Goal: Task Accomplishment & Management: Manage account settings

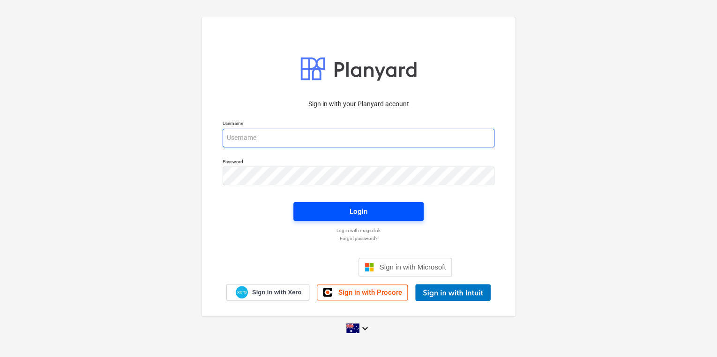
type input "[PERSON_NAME][EMAIL_ADDRESS][DOMAIN_NAME]"
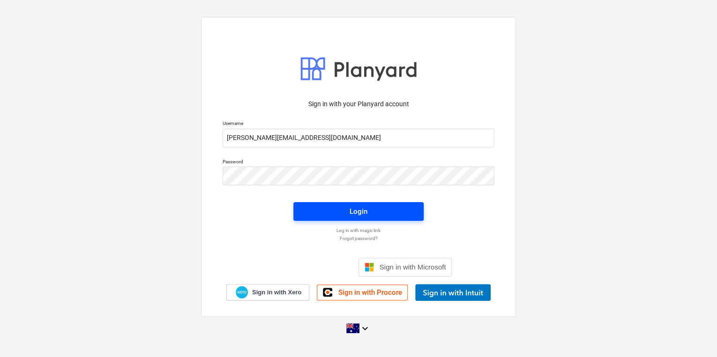
click at [328, 214] on span "Login" at bounding box center [358, 212] width 108 height 12
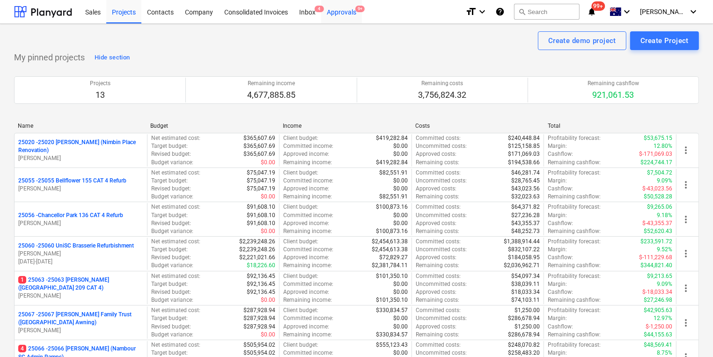
click at [342, 13] on div "Approvals 9+" at bounding box center [341, 12] width 41 height 24
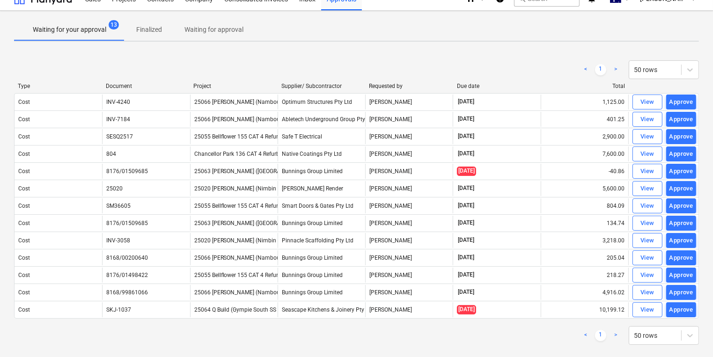
scroll to position [26, 0]
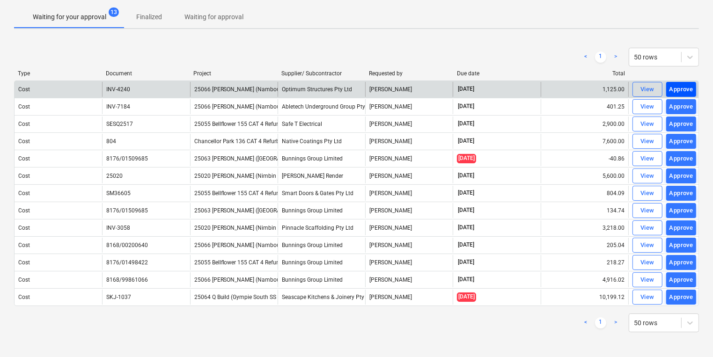
click at [678, 89] on div "Approve" at bounding box center [682, 89] width 24 height 11
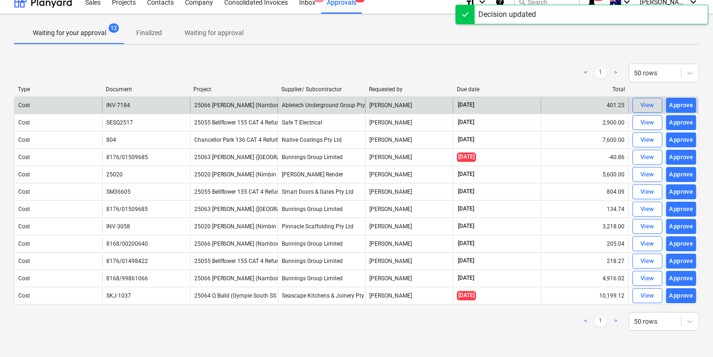
scroll to position [8, 0]
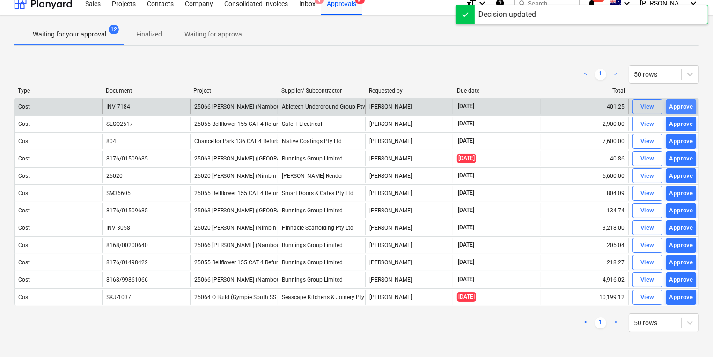
click at [686, 107] on div "Approve" at bounding box center [682, 107] width 24 height 11
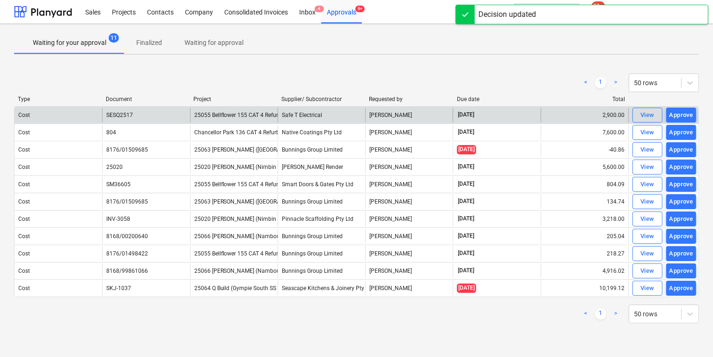
scroll to position [0, 0]
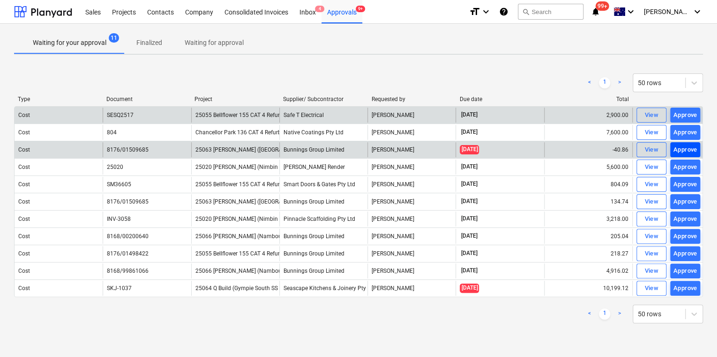
click at [682, 148] on div "Approve" at bounding box center [685, 150] width 24 height 11
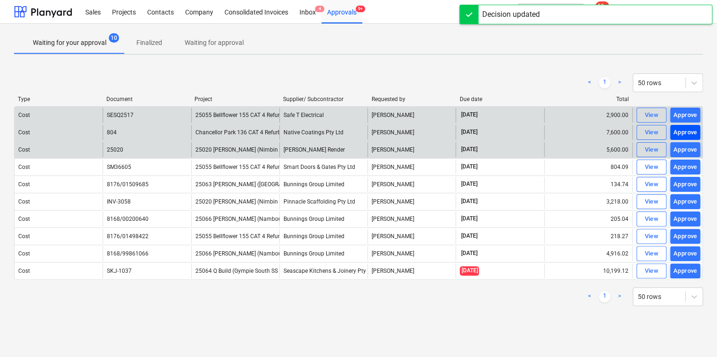
click at [690, 133] on div "Approve" at bounding box center [685, 132] width 24 height 11
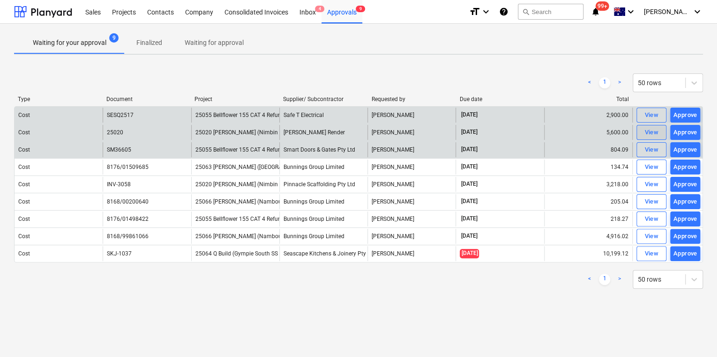
click at [646, 130] on div "View" at bounding box center [651, 132] width 14 height 11
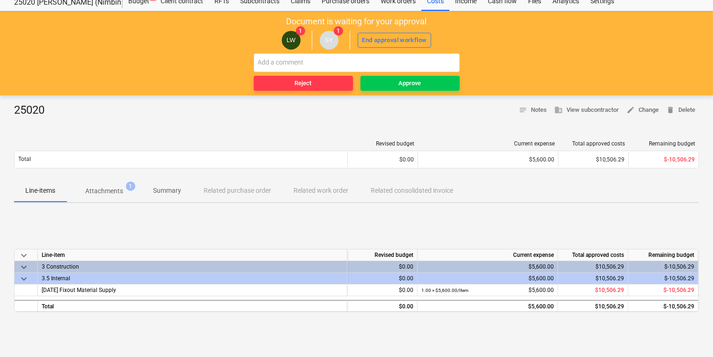
scroll to position [75, 0]
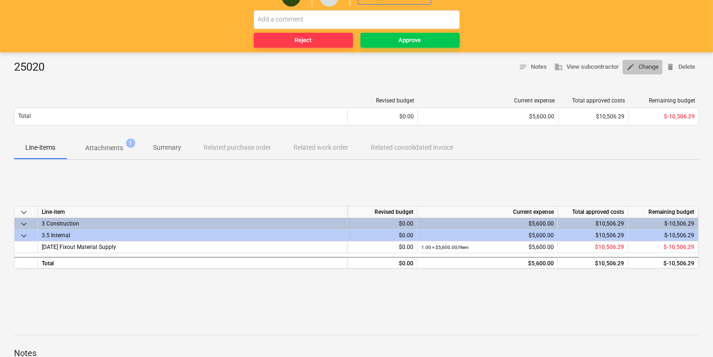
click at [642, 67] on span "edit Change" at bounding box center [643, 67] width 32 height 11
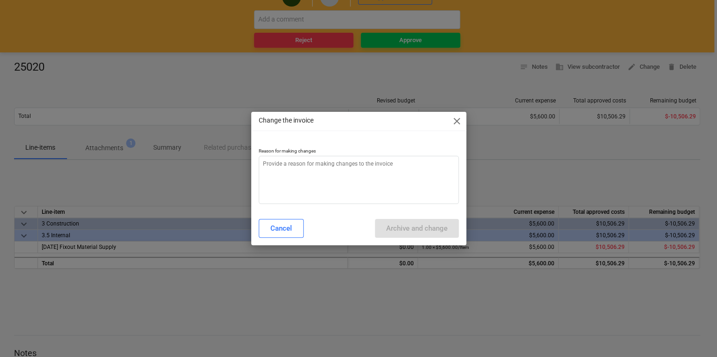
type textarea "x"
click at [334, 170] on textarea at bounding box center [359, 180] width 200 height 48
type textarea "i"
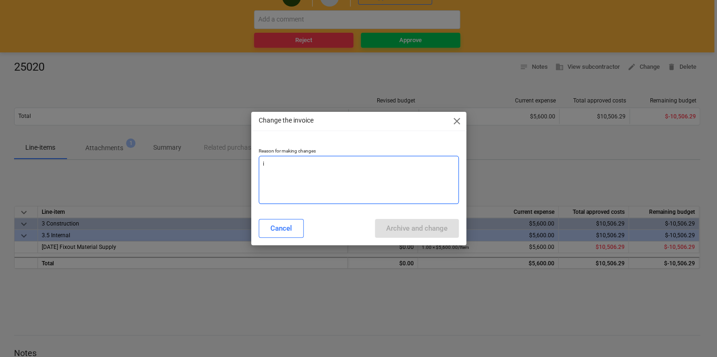
type textarea "x"
type textarea "in"
type textarea "x"
type textarea "inc"
type textarea "x"
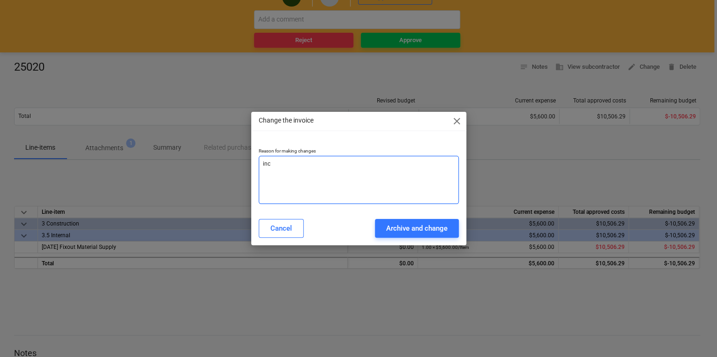
type textarea "inco"
type textarea "x"
type textarea "incor"
type textarea "x"
type textarea "incorr"
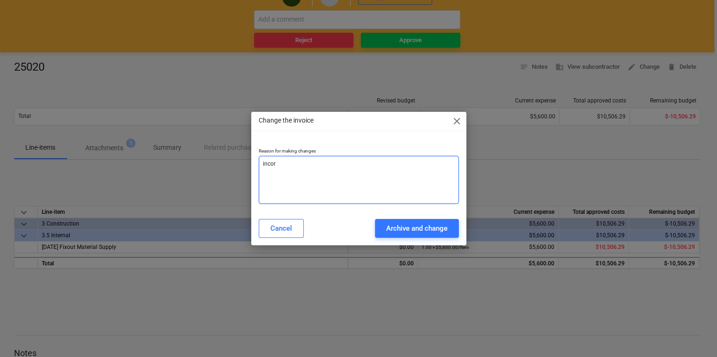
type textarea "x"
type textarea "incorre"
type textarea "x"
type textarea "incorrec"
type textarea "x"
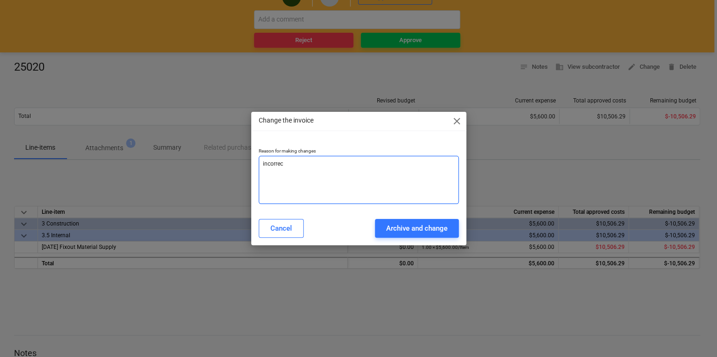
type textarea "incorrect"
type textarea "x"
type textarea "incorrect"
type textarea "x"
type textarea "incorrect c"
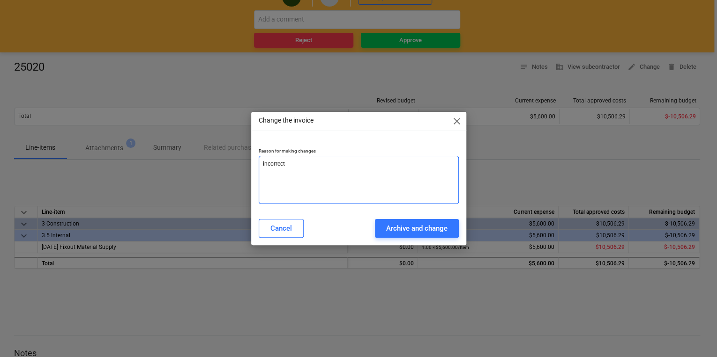
type textarea "x"
type textarea "incorrect co"
type textarea "x"
type textarea "incorrect cos"
type textarea "x"
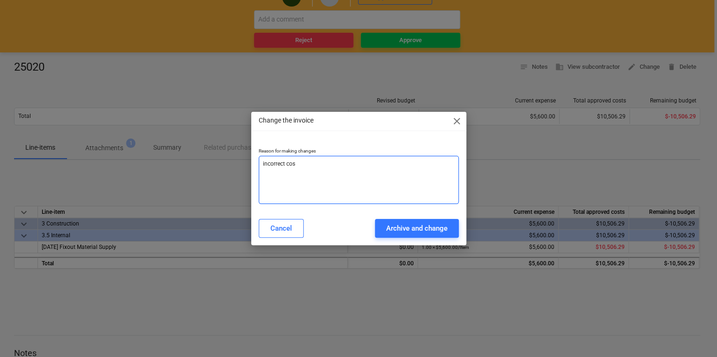
type textarea "incorrect cost"
type textarea "x"
type textarea "incorrect cost"
type textarea "x"
type textarea "incorrect cost c"
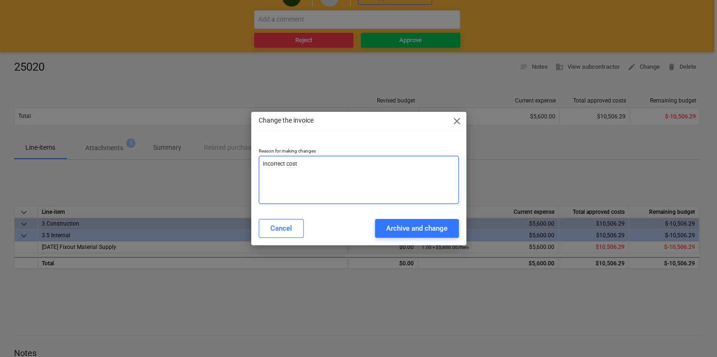
type textarea "x"
type textarea "incorrect cost co"
type textarea "x"
type textarea "incorrect cost cod"
type textarea "x"
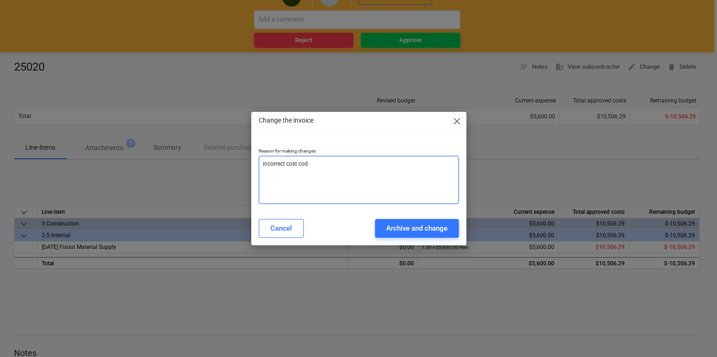
type textarea "incorrect cost code"
type textarea "x"
type textarea "incorrect cost code"
type textarea "x"
type textarea "incorrect cost code a"
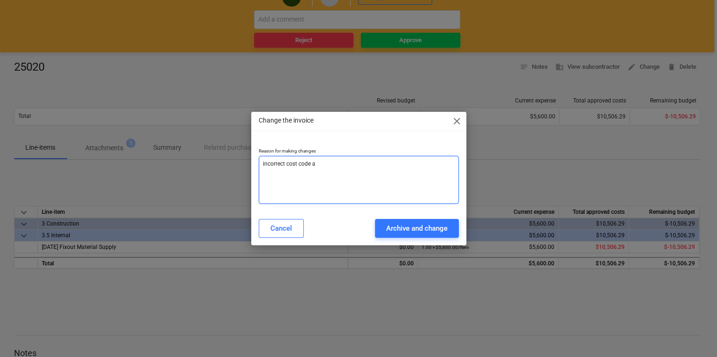
type textarea "x"
type textarea "incorrect cost code al"
type textarea "x"
type textarea "incorrect cost code all"
type textarea "x"
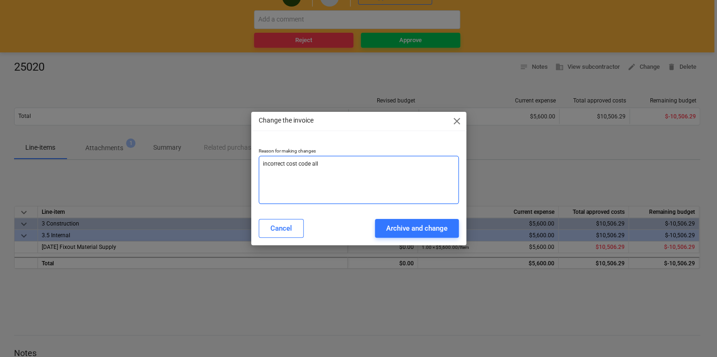
type textarea "incorrect cost code allo"
type textarea "x"
type textarea "incorrect cost code alloc"
type textarea "x"
type textarea "incorrect cost code alloca"
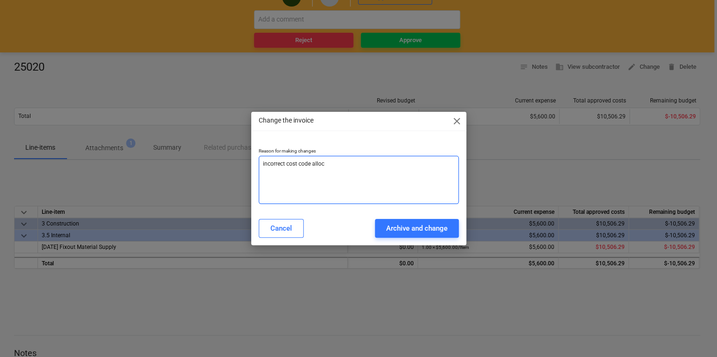
type textarea "x"
type textarea "incorrect cost code allocat"
type textarea "x"
type textarea "incorrect cost code allocati"
type textarea "x"
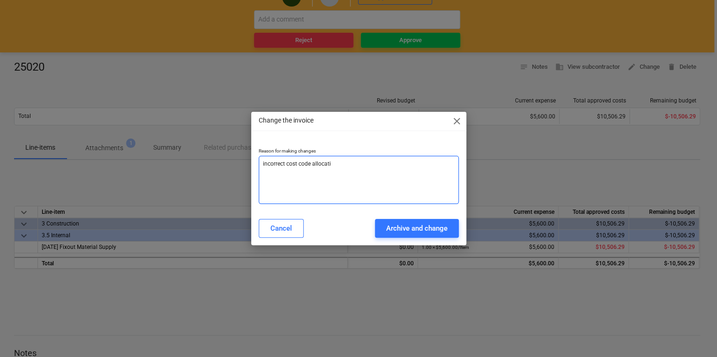
type textarea "incorrect cost code allocatio"
type textarea "x"
type textarea "incorrect cost code allocation"
type textarea "x"
type textarea "incorrect cost code allocation"
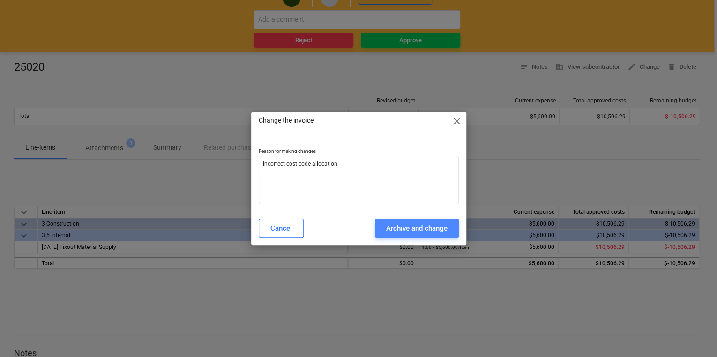
click at [416, 236] on button "Archive and change" at bounding box center [417, 228] width 84 height 19
type textarea "x"
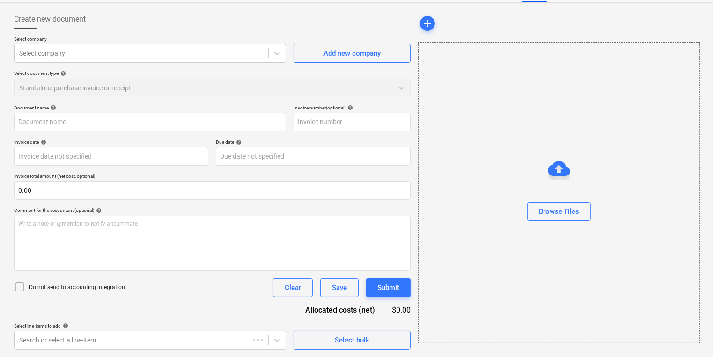
scroll to position [40, 0]
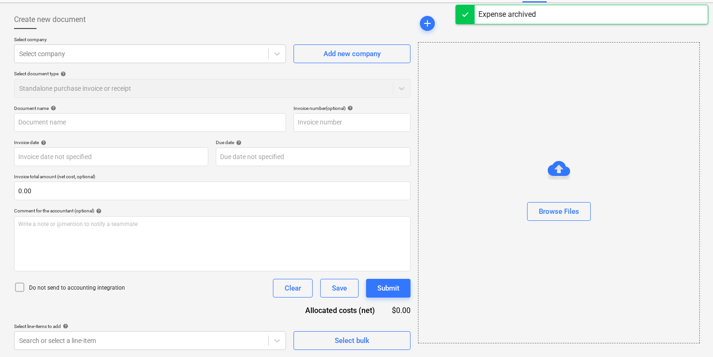
type input "25020"
type input "19 Sep 2025"
type input "03 Oct 2025"
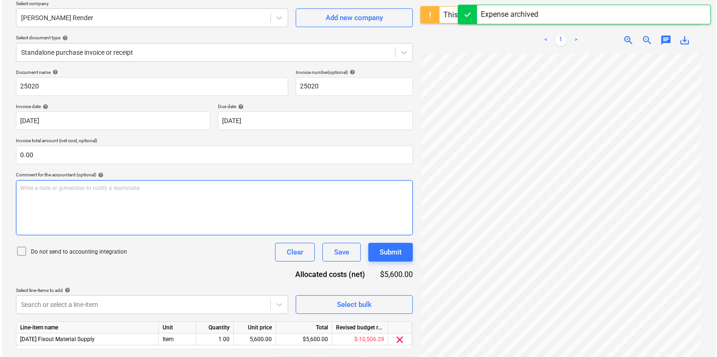
scroll to position [111, 0]
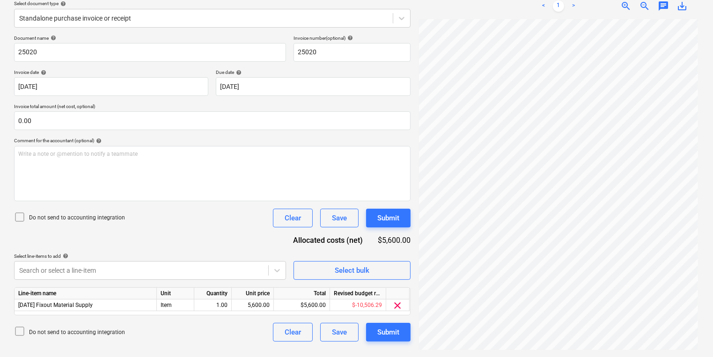
click at [20, 330] on icon at bounding box center [19, 331] width 11 height 11
click at [358, 274] on div "Select bulk" at bounding box center [352, 271] width 35 height 12
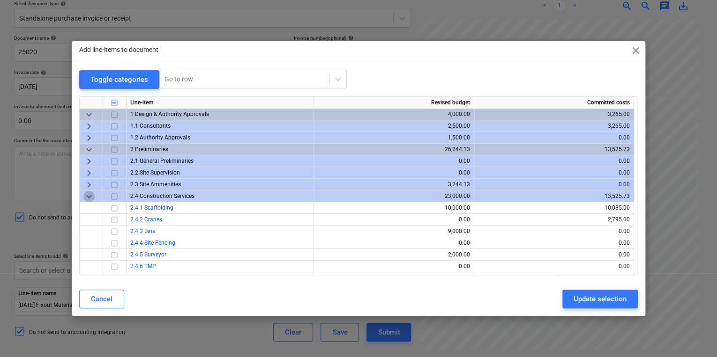
click at [90, 196] on span "keyboard_arrow_down" at bounding box center [88, 196] width 11 height 11
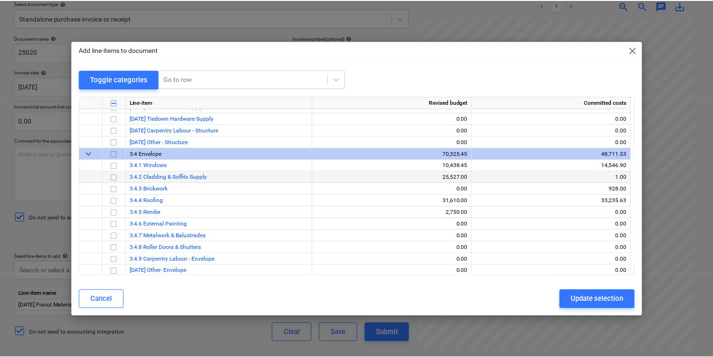
scroll to position [412, 0]
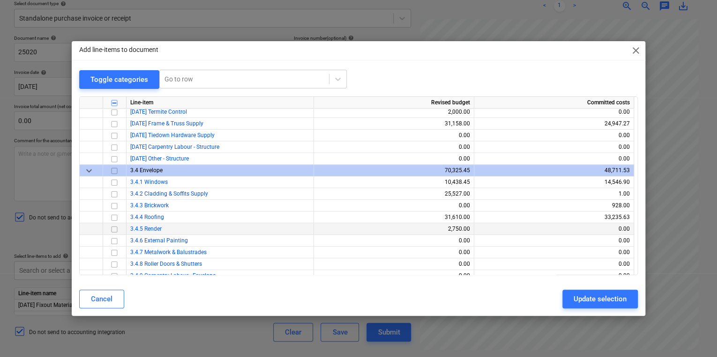
click at [116, 230] on input "checkbox" at bounding box center [114, 228] width 11 height 11
click at [587, 300] on div "Update selection" at bounding box center [599, 299] width 53 height 12
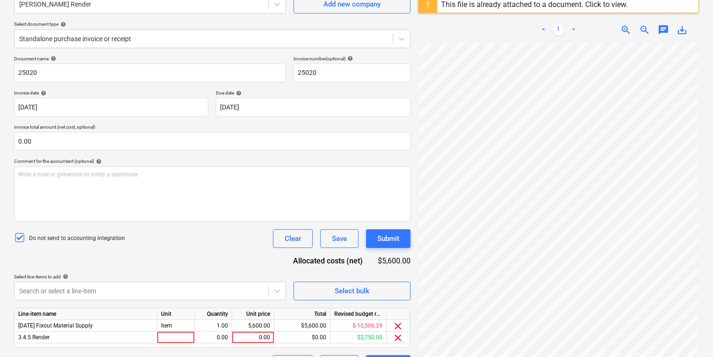
scroll to position [114, 0]
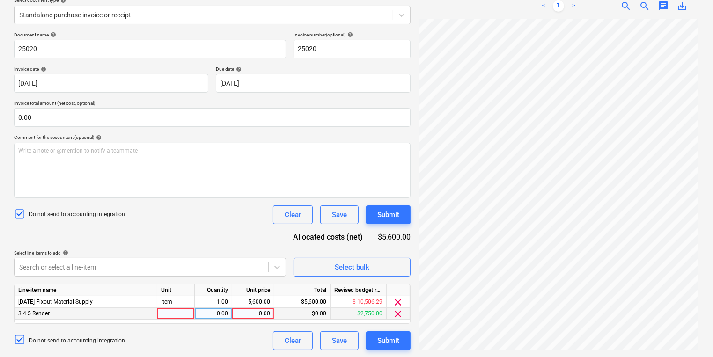
click at [260, 313] on div "0.00" at bounding box center [253, 314] width 34 height 12
type input "5600"
click at [220, 316] on div "0.00" at bounding box center [214, 314] width 30 height 12
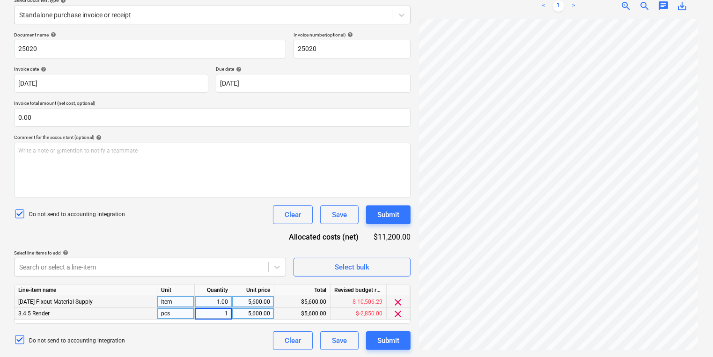
click at [399, 303] on span "clear" at bounding box center [398, 302] width 11 height 11
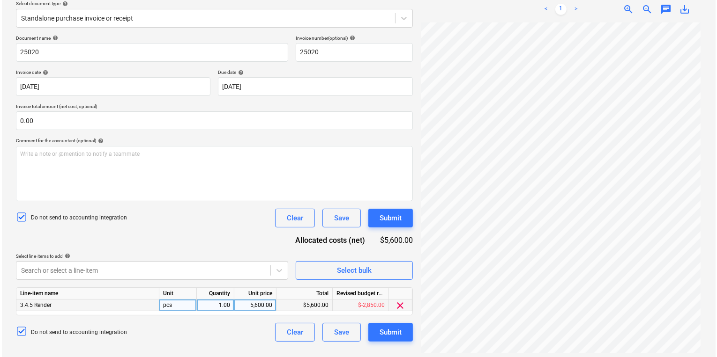
scroll to position [0, 0]
click at [388, 335] on div "Submit" at bounding box center [389, 332] width 22 height 12
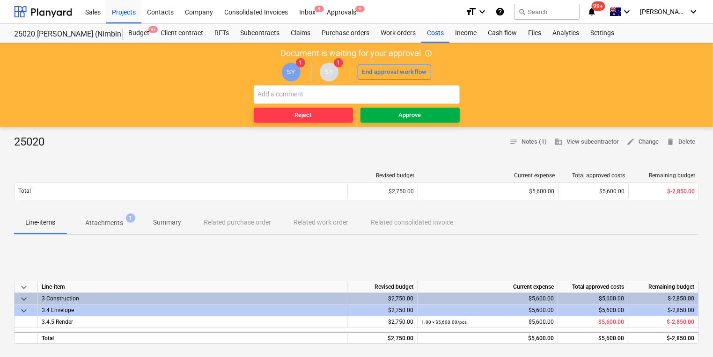
click at [399, 116] on span "Approve" at bounding box center [410, 115] width 92 height 11
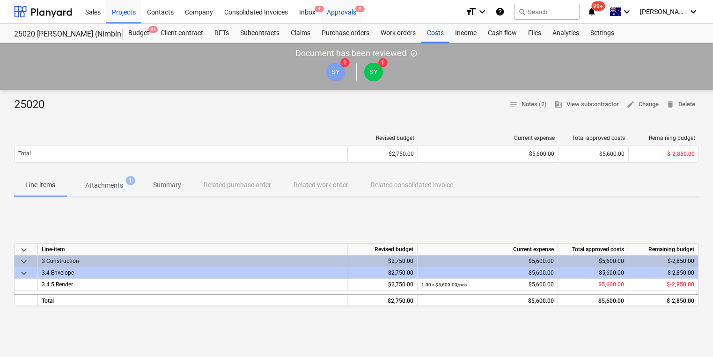
click at [352, 16] on div "Approvals 8" at bounding box center [341, 12] width 41 height 24
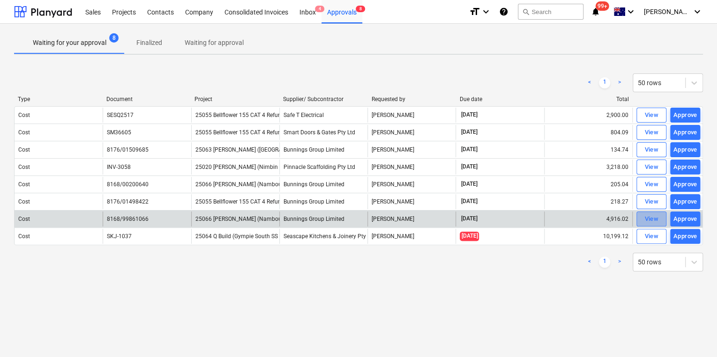
click at [652, 218] on div "View" at bounding box center [651, 219] width 14 height 11
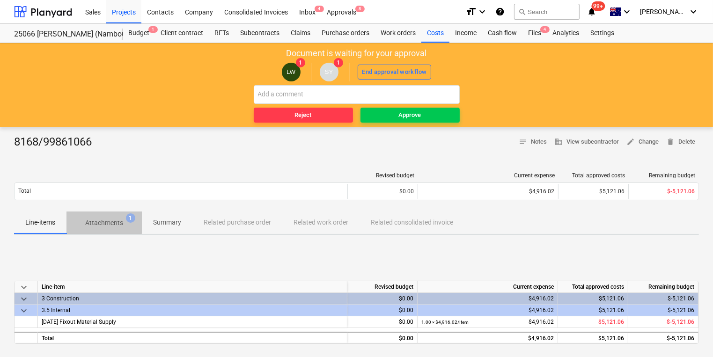
click at [101, 222] on p "Attachments" at bounding box center [104, 223] width 38 height 10
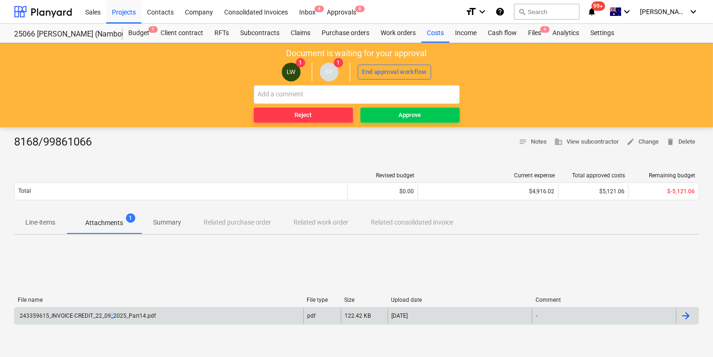
click at [111, 315] on div "243359615_INVOICE-CREDIT_22_09_2025_Part14.pdf" at bounding box center [87, 316] width 138 height 7
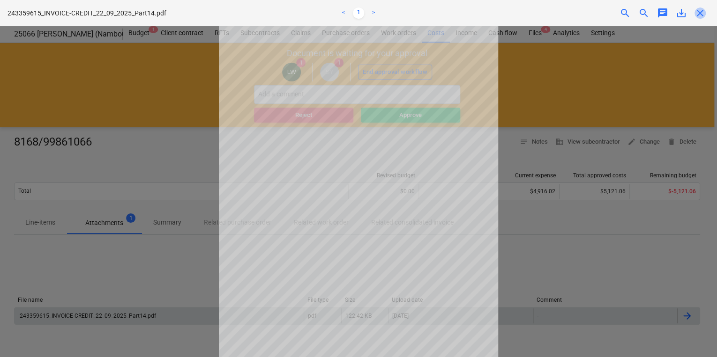
click at [703, 13] on span "close" at bounding box center [699, 12] width 11 height 11
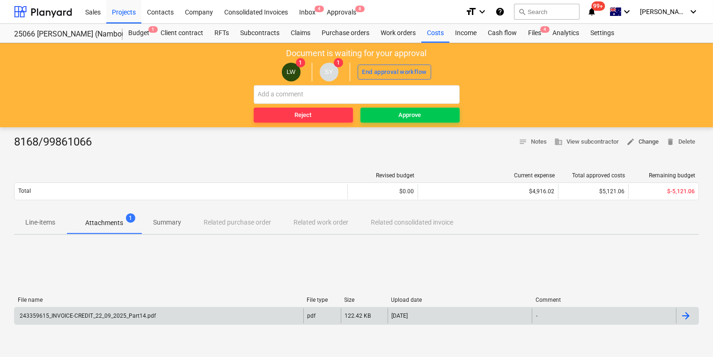
click at [649, 144] on span "edit Change" at bounding box center [643, 142] width 32 height 11
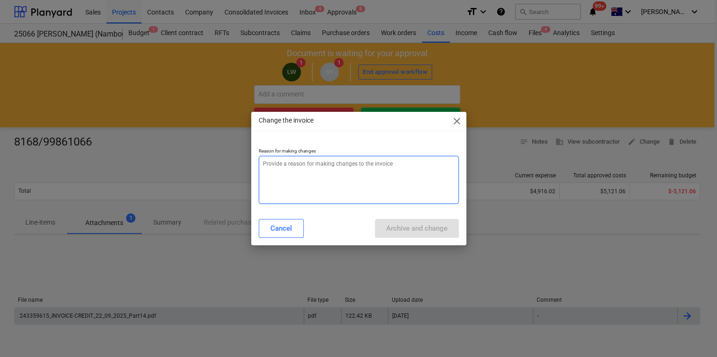
click at [326, 172] on textarea at bounding box center [359, 180] width 200 height 48
type textarea "x"
type textarea "I"
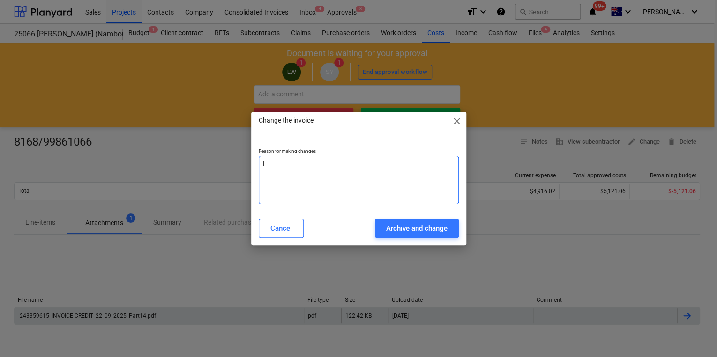
type textarea "x"
type textarea "In"
type textarea "x"
type textarea "Inc"
type textarea "x"
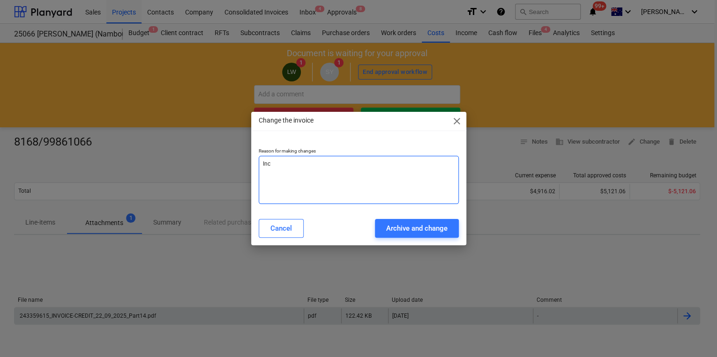
type textarea "In"
type textarea "x"
type textarea "I"
type textarea "x"
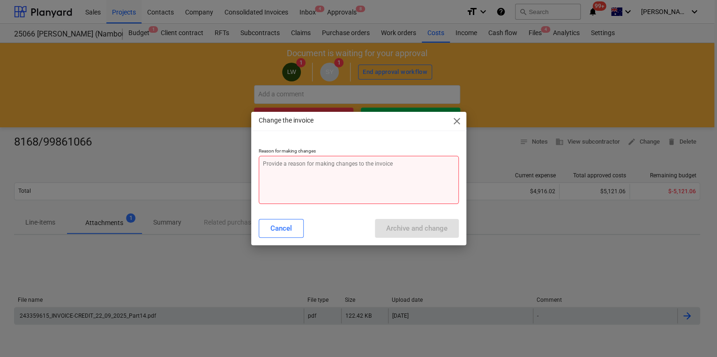
type textarea "x"
type textarea "A"
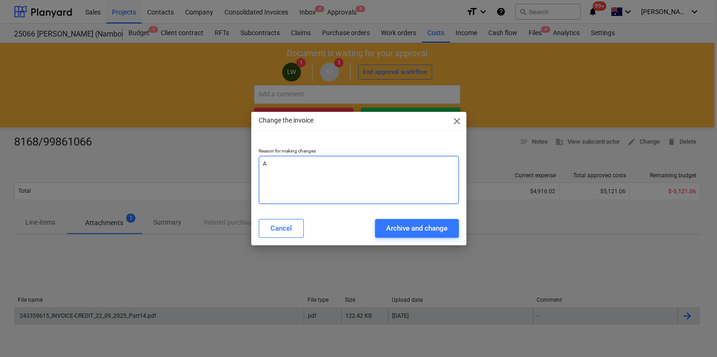
type textarea "x"
type textarea "Al"
type textarea "x"
type textarea "All"
type textarea "x"
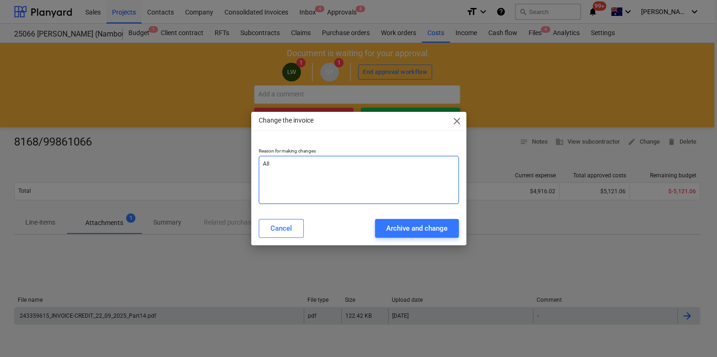
type textarea "Allo"
type textarea "x"
type textarea "Alloc"
type textarea "x"
type textarea "Alloca"
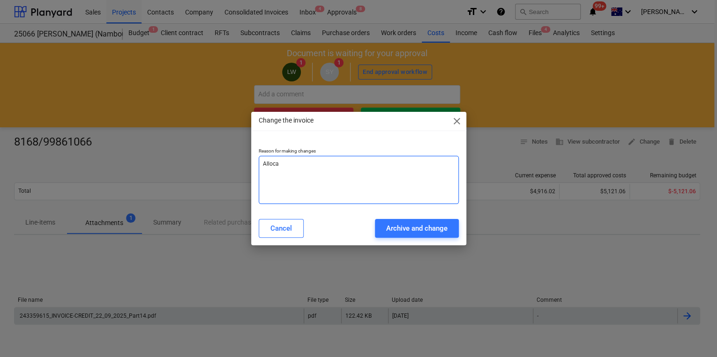
type textarea "x"
type textarea "Allocat"
type textarea "x"
type textarea "Allocate"
type textarea "x"
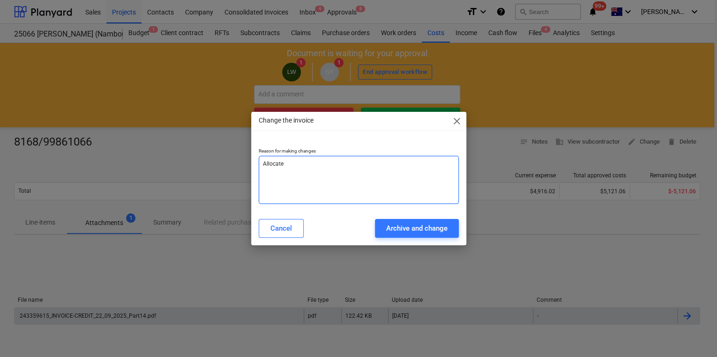
type textarea "Allocated"
type textarea "x"
type textarea "Allocated"
type textarea "x"
type textarea "Allocated t"
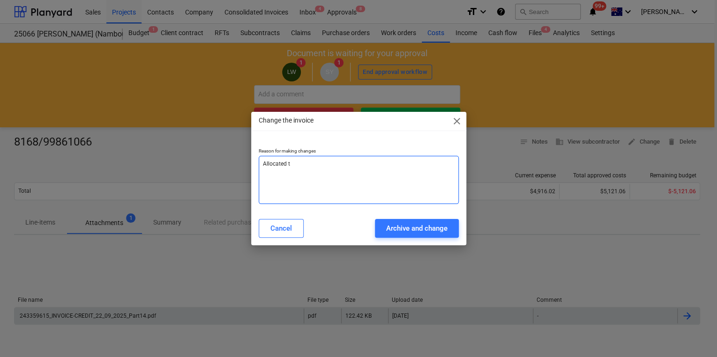
type textarea "x"
type textarea "Allocated to"
type textarea "x"
type textarea "Allocated to"
type textarea "x"
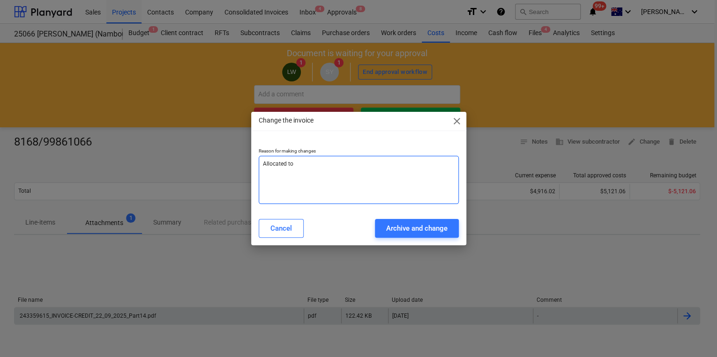
type textarea "Allocated to i"
type textarea "x"
type textarea "Allocated to in"
type textarea "x"
type textarea "Allocated to inc"
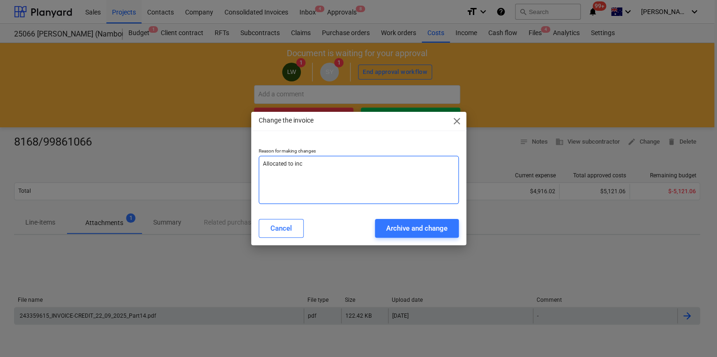
type textarea "x"
type textarea "Allocated to inco"
type textarea "x"
type textarea "Allocated to incor"
type textarea "x"
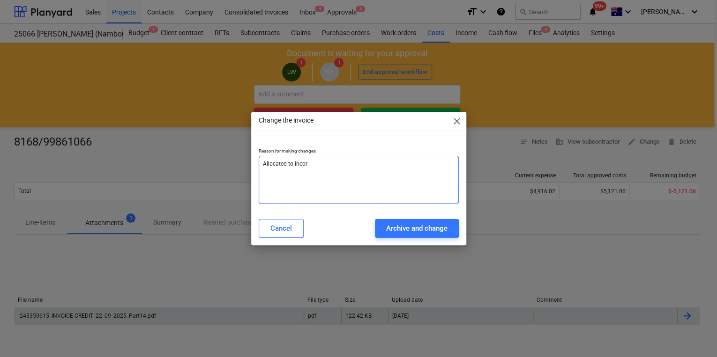
type textarea "Allocated to incorr"
type textarea "x"
type textarea "Allocated to incorre"
type textarea "x"
type textarea "Allocated to incorrec"
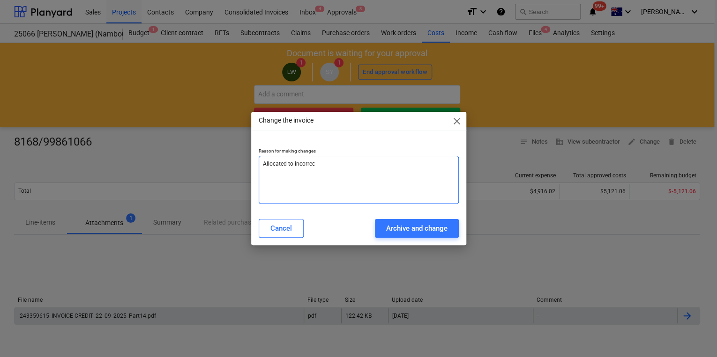
type textarea "x"
type textarea "Allocated to incorrect"
type textarea "x"
type textarea "Allocated to incorrect"
type textarea "x"
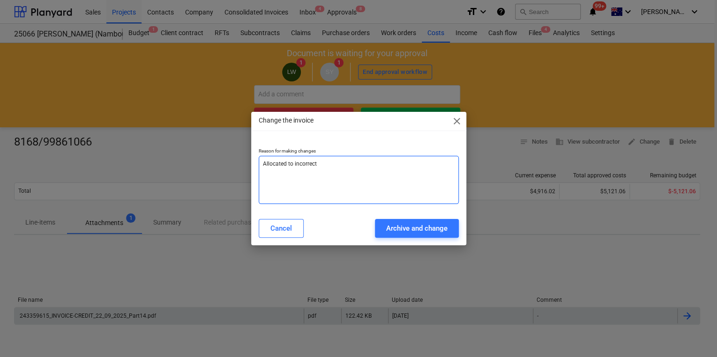
type textarea "Allocated to incorrect j"
type textarea "x"
type textarea "Allocated to incorrect jo"
type textarea "x"
type textarea "Allocated to incorrect job"
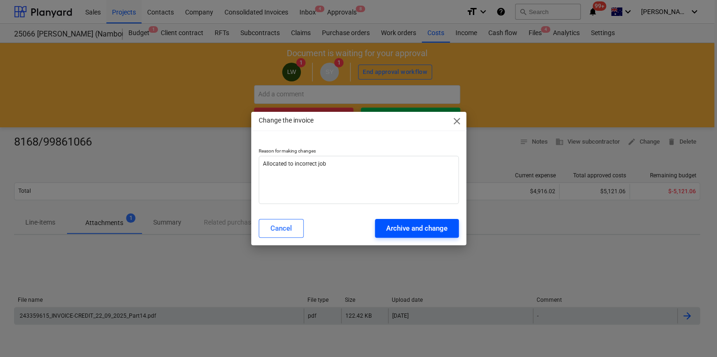
click at [435, 232] on div "Archive and change" at bounding box center [416, 228] width 61 height 12
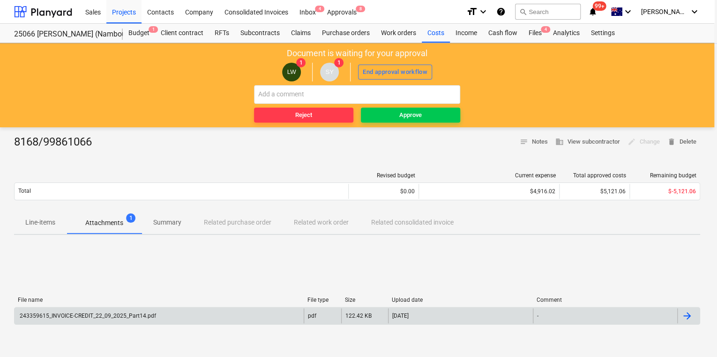
type textarea "x"
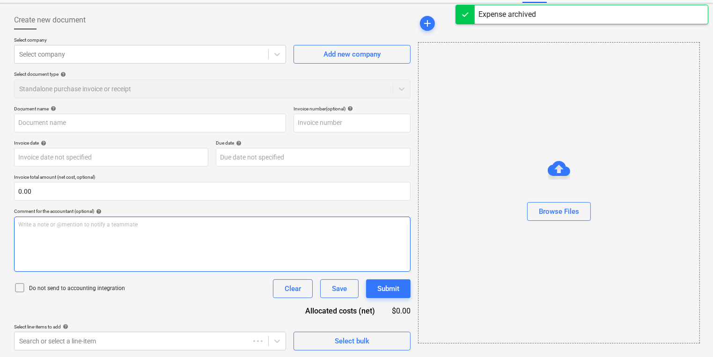
type input "8168/99861066"
type input "19 Sep 2025"
type input "31 Oct 2025"
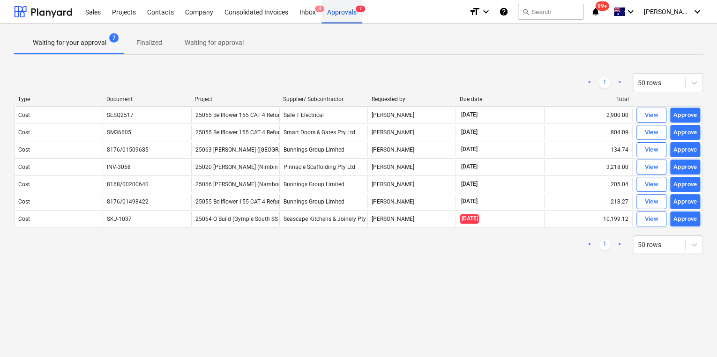
click at [338, 12] on div "Approvals 7" at bounding box center [341, 12] width 41 height 24
click at [308, 12] on div "Inbox 4" at bounding box center [308, 12] width 28 height 24
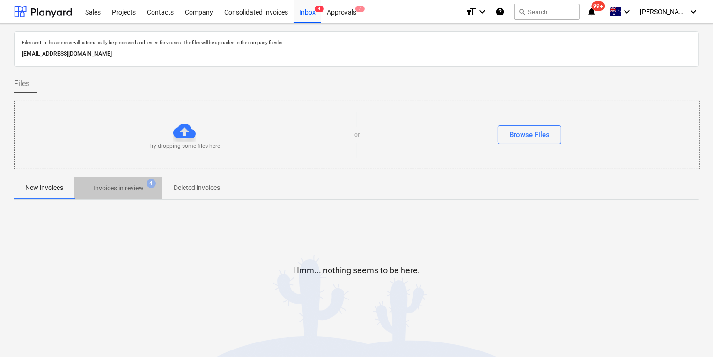
click at [119, 185] on p "Invoices in review" at bounding box center [118, 189] width 51 height 10
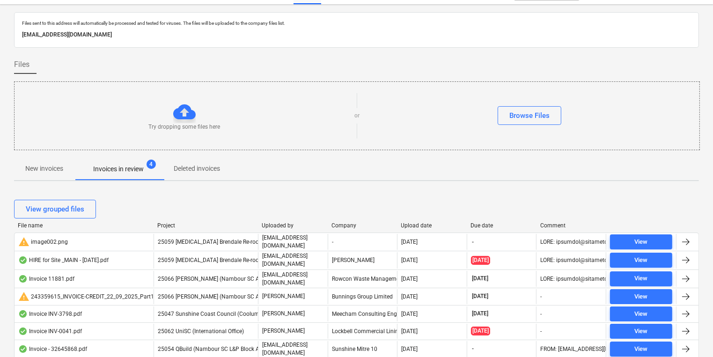
scroll to position [37, 0]
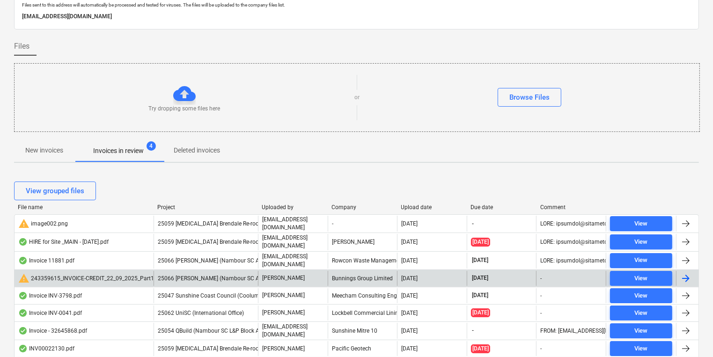
click at [214, 275] on span "25066 [PERSON_NAME] (Nambour SC Admin Ramps)" at bounding box center [226, 278] width 136 height 7
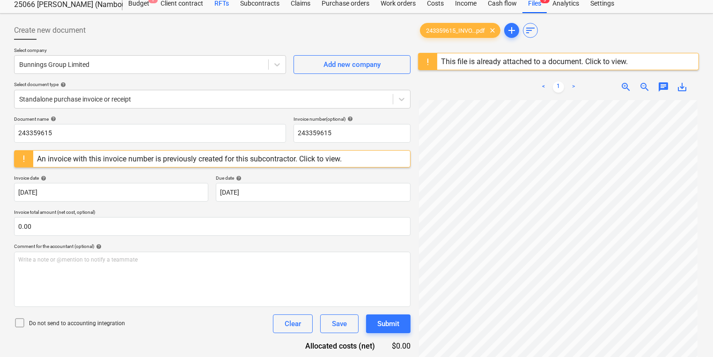
scroll to position [37, 0]
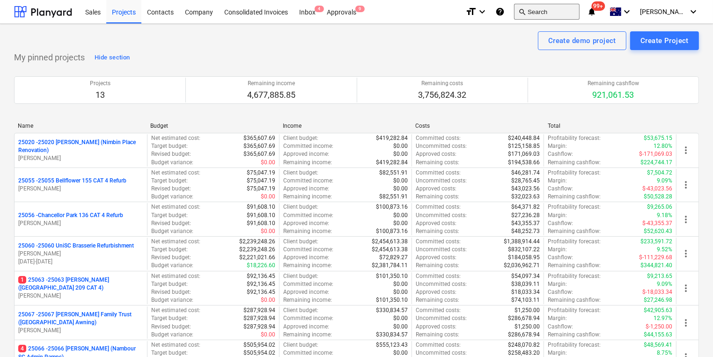
click at [560, 12] on button "search Search" at bounding box center [547, 12] width 66 height 16
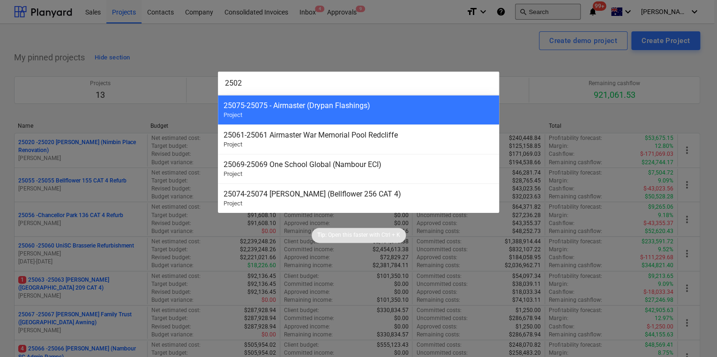
type input "25020"
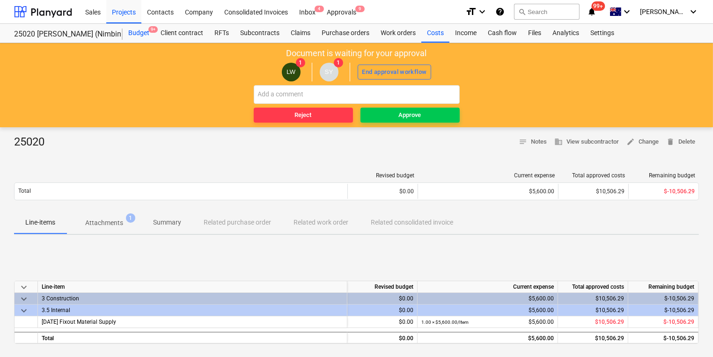
click at [134, 32] on div "Budget 9+" at bounding box center [139, 33] width 32 height 19
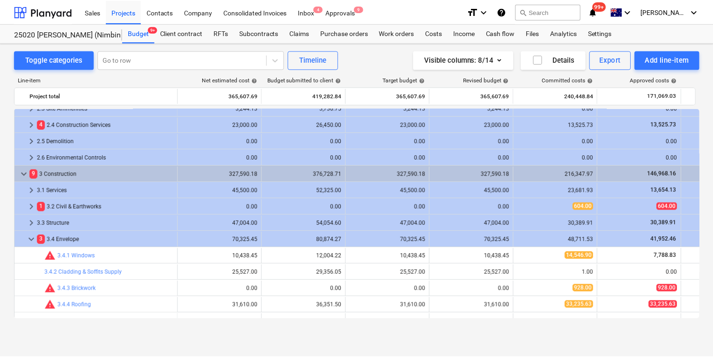
scroll to position [150, 0]
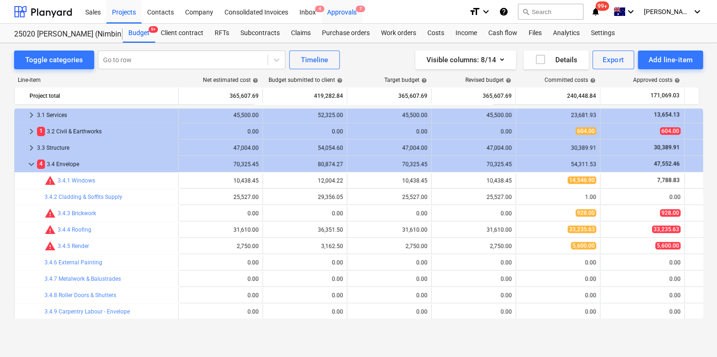
click at [350, 10] on div "Approvals 7" at bounding box center [341, 12] width 41 height 24
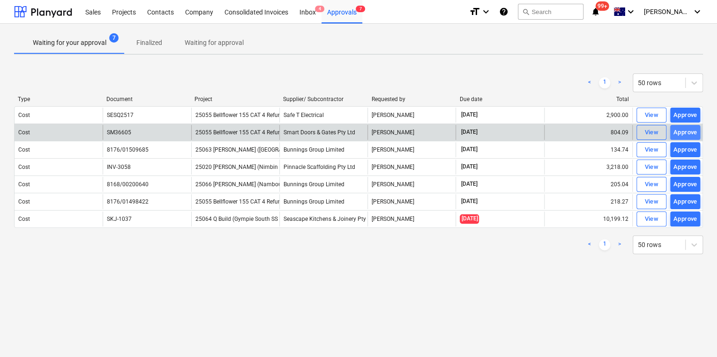
click at [680, 133] on div "Approve" at bounding box center [685, 132] width 24 height 11
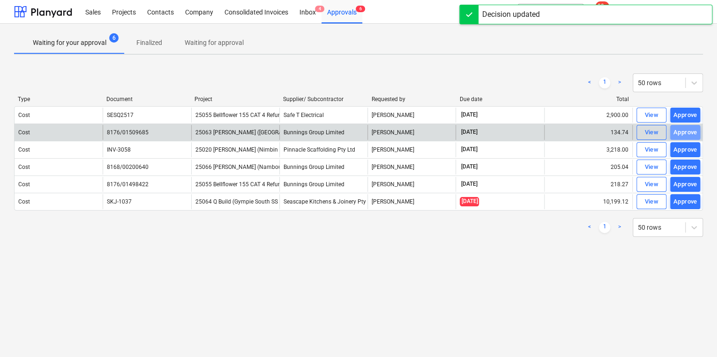
click at [681, 133] on div "Approve" at bounding box center [685, 132] width 24 height 11
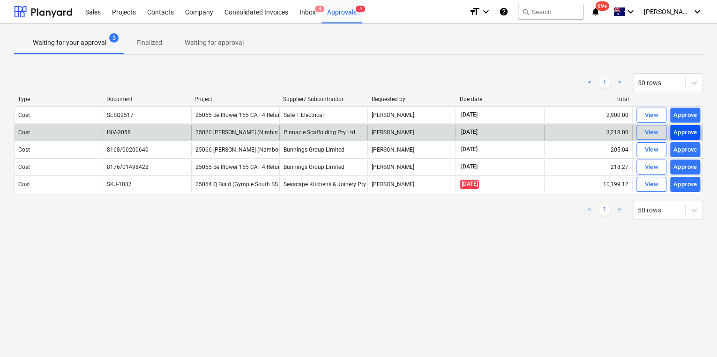
click at [682, 132] on div "Approve" at bounding box center [685, 132] width 24 height 11
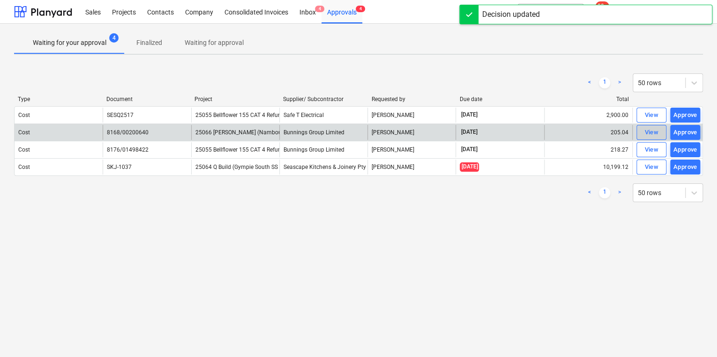
click at [658, 133] on div "View" at bounding box center [651, 132] width 14 height 11
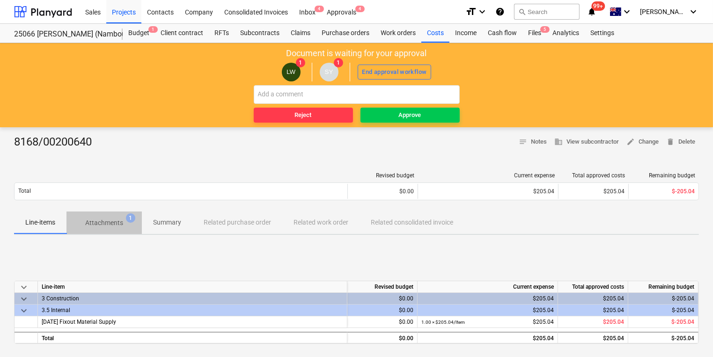
click at [115, 227] on p "Attachments" at bounding box center [104, 223] width 38 height 10
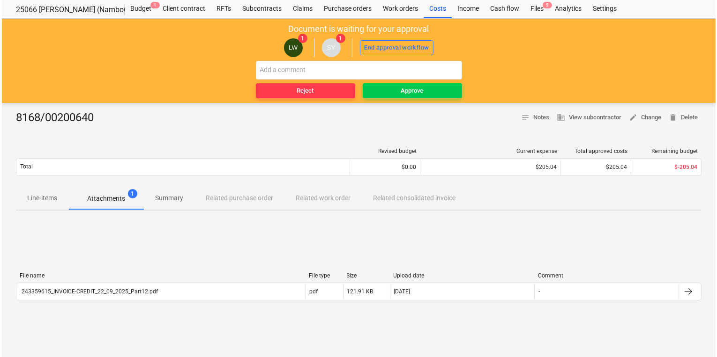
scroll to position [37, 0]
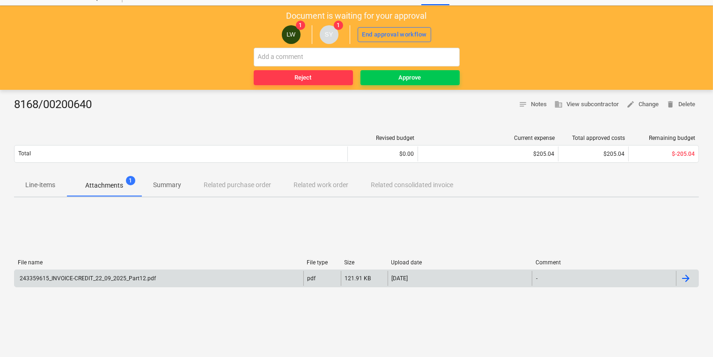
click at [116, 279] on div "243359615_INVOICE-CREDIT_22_09_2025_Part12.pdf" at bounding box center [87, 278] width 138 height 7
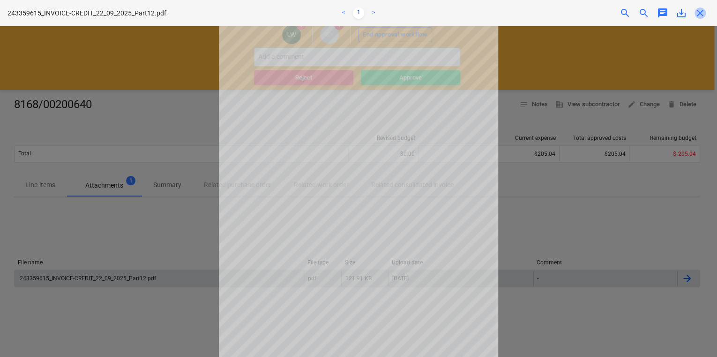
click at [700, 12] on span "close" at bounding box center [699, 12] width 11 height 11
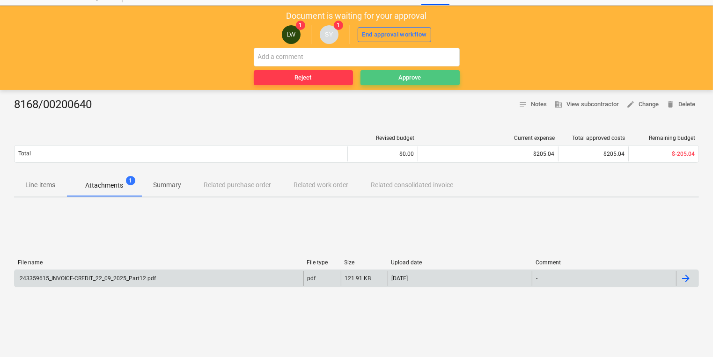
click at [419, 76] on div "Approve" at bounding box center [410, 78] width 22 height 11
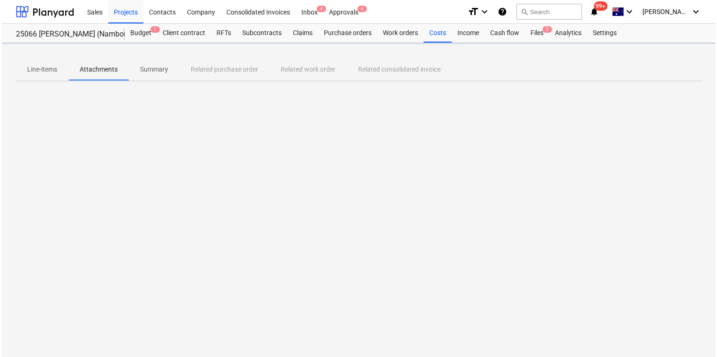
scroll to position [0, 0]
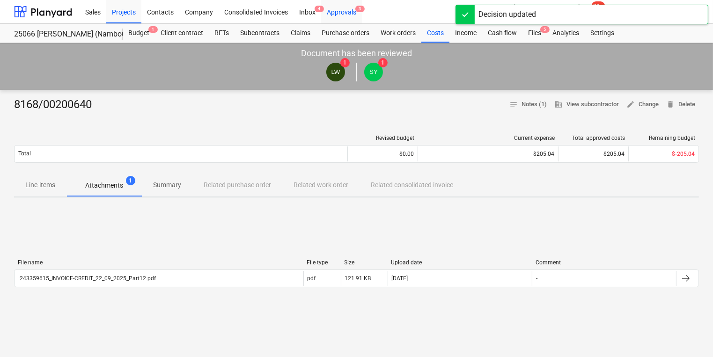
click at [330, 15] on div "Approvals 3" at bounding box center [341, 12] width 41 height 24
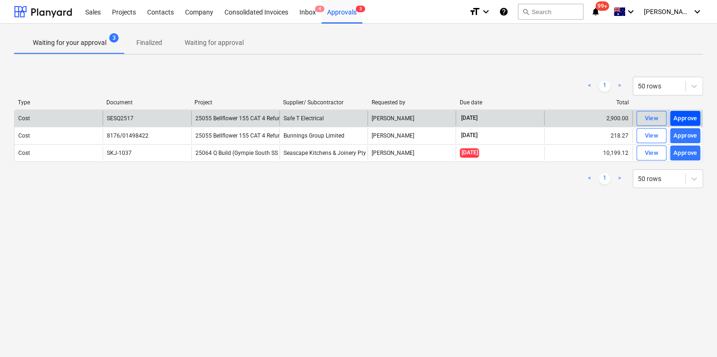
click at [692, 120] on div "Approve" at bounding box center [685, 118] width 24 height 11
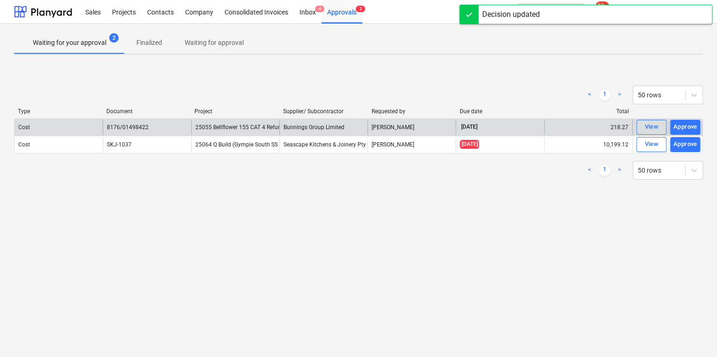
click at [692, 120] on button "Approve" at bounding box center [685, 127] width 30 height 15
